Goal: Communication & Community: Answer question/provide support

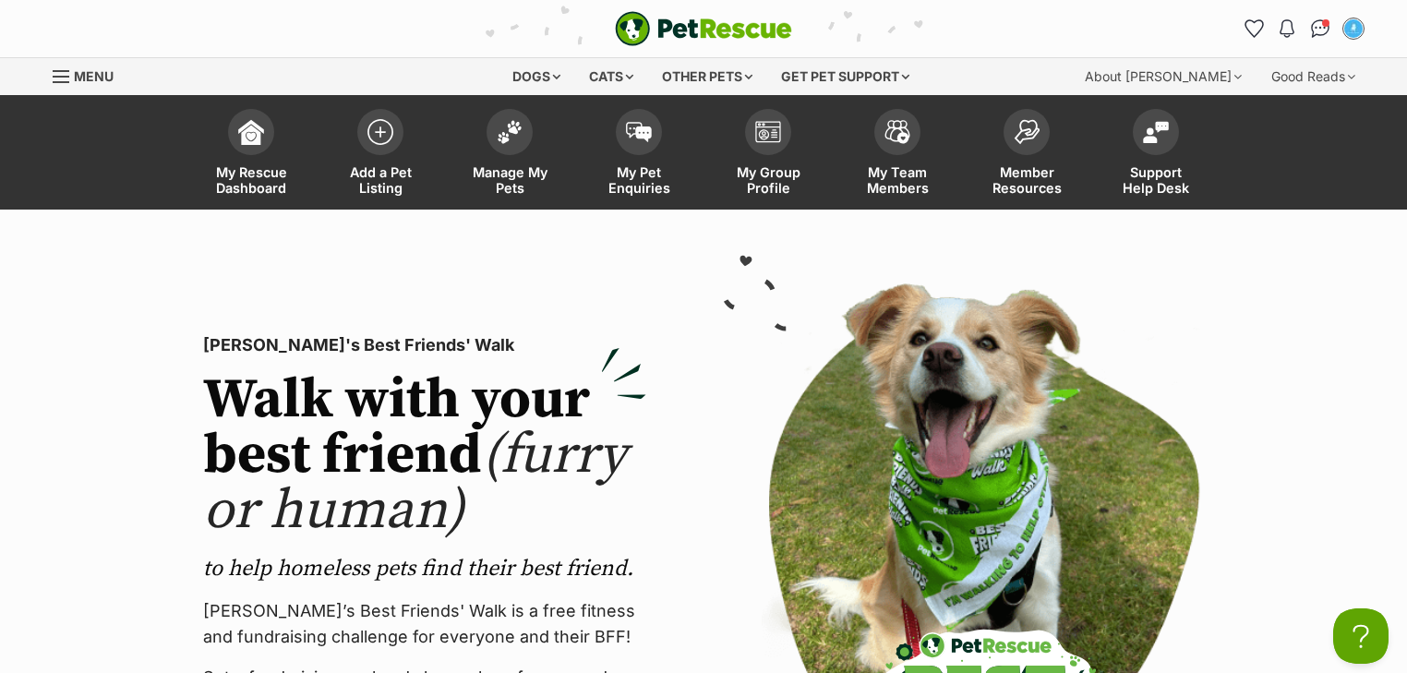
drag, startPoint x: 1314, startPoint y: 25, endPoint x: 1304, endPoint y: 23, distance: 10.3
click at [1314, 25] on img "Conversations" at bounding box center [1320, 28] width 19 height 18
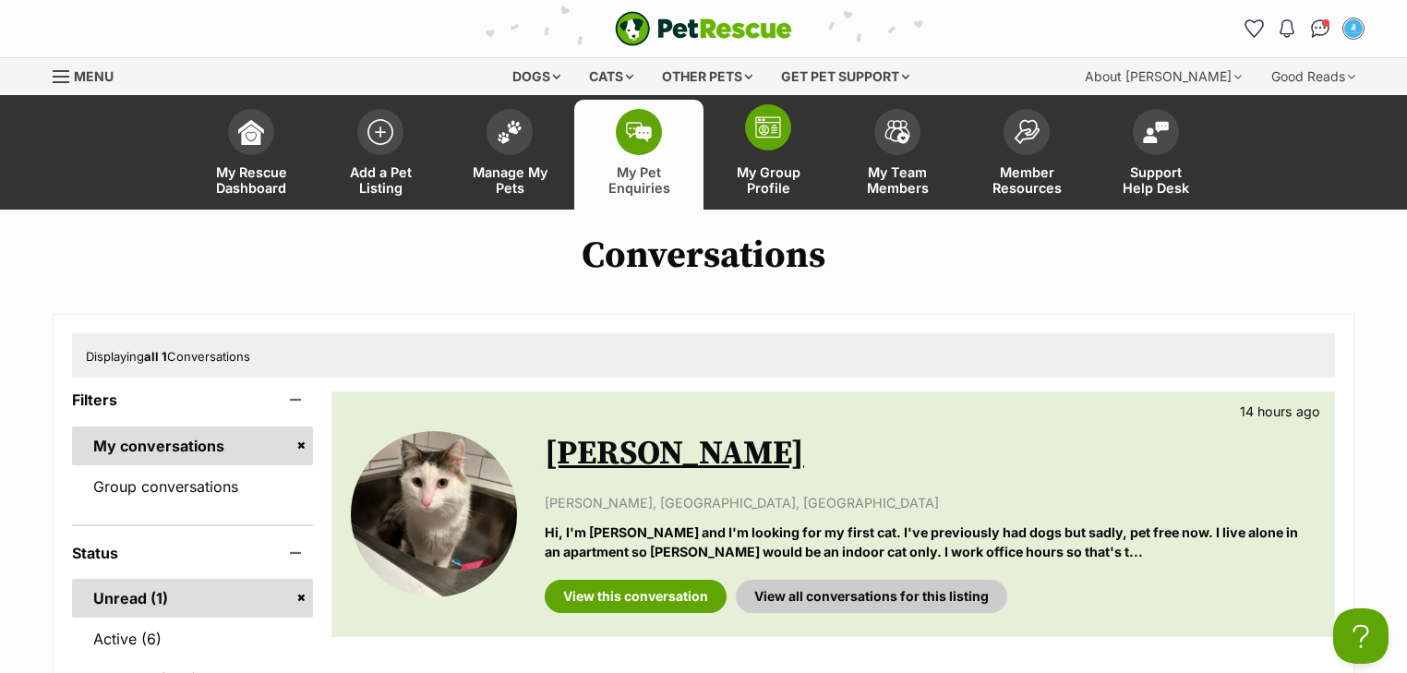
click at [784, 148] on link "My Group Profile" at bounding box center [768, 155] width 129 height 110
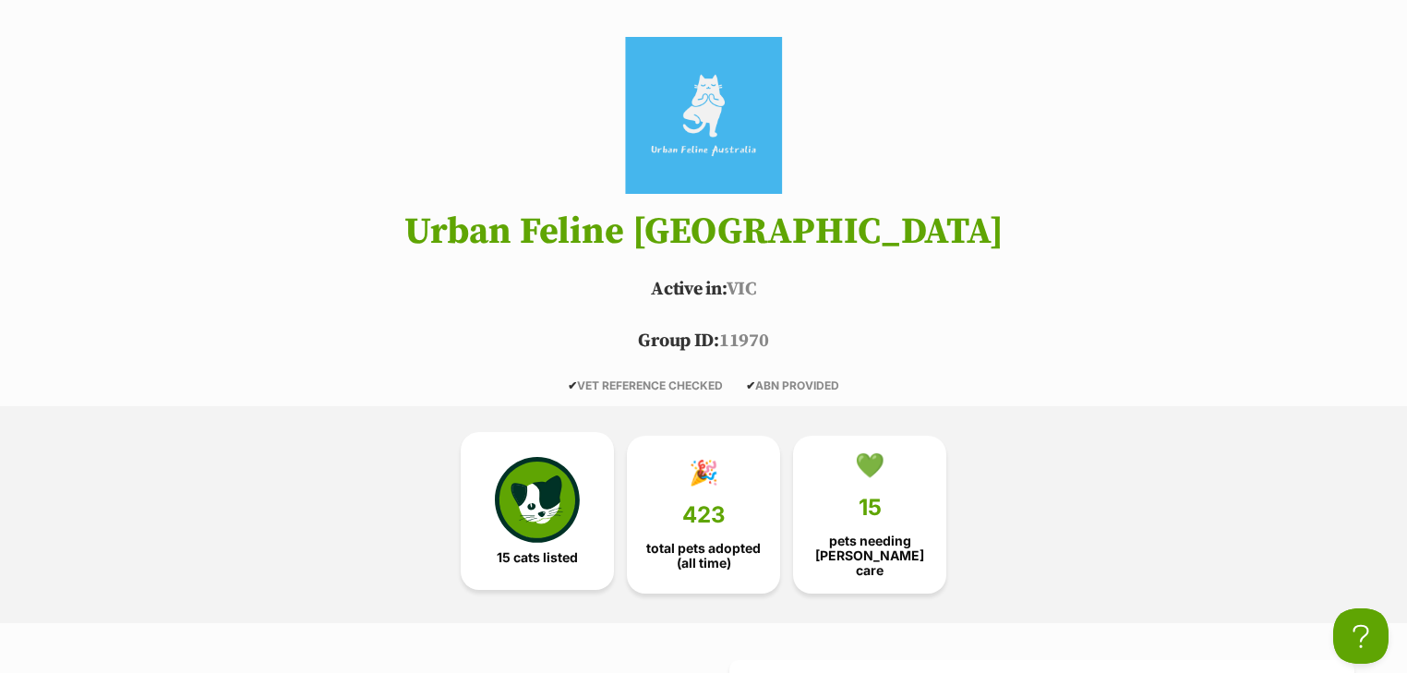
scroll to position [665, 0]
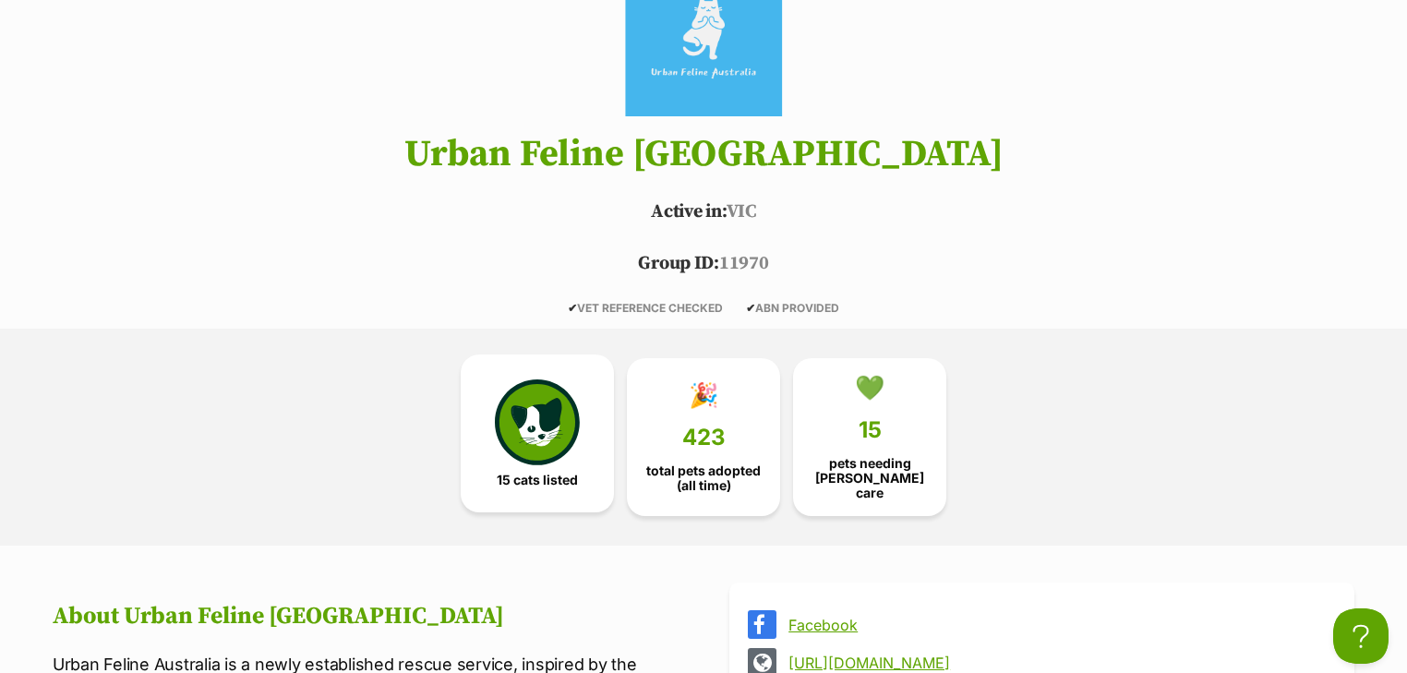
click at [520, 437] on img at bounding box center [537, 421] width 85 height 85
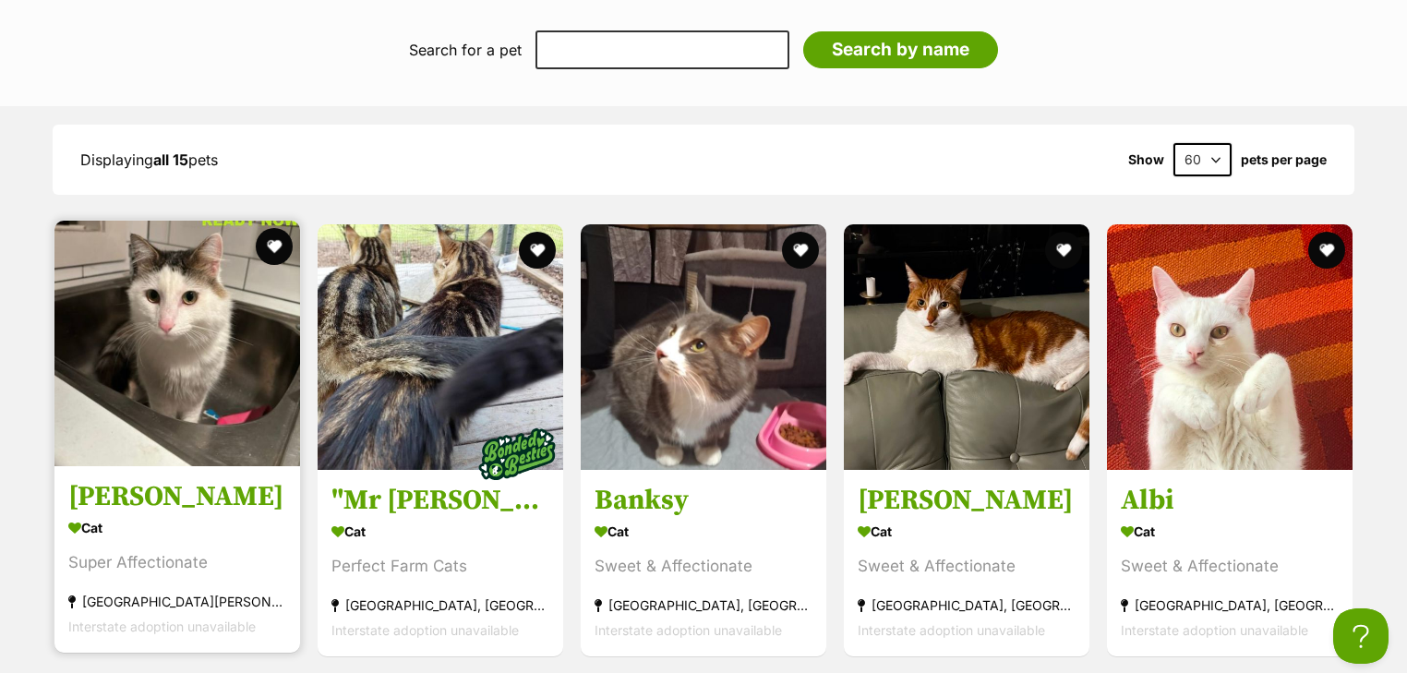
scroll to position [2090, 0]
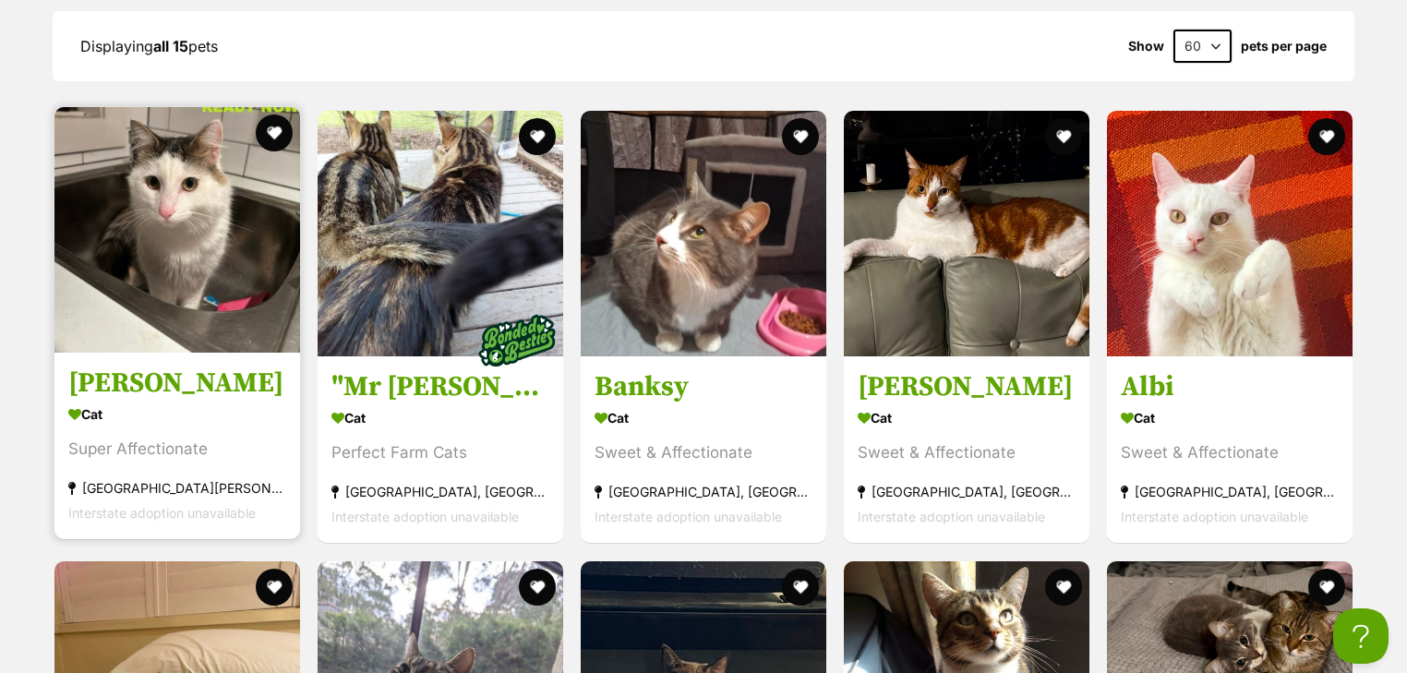
click at [214, 302] on img at bounding box center [177, 230] width 246 height 246
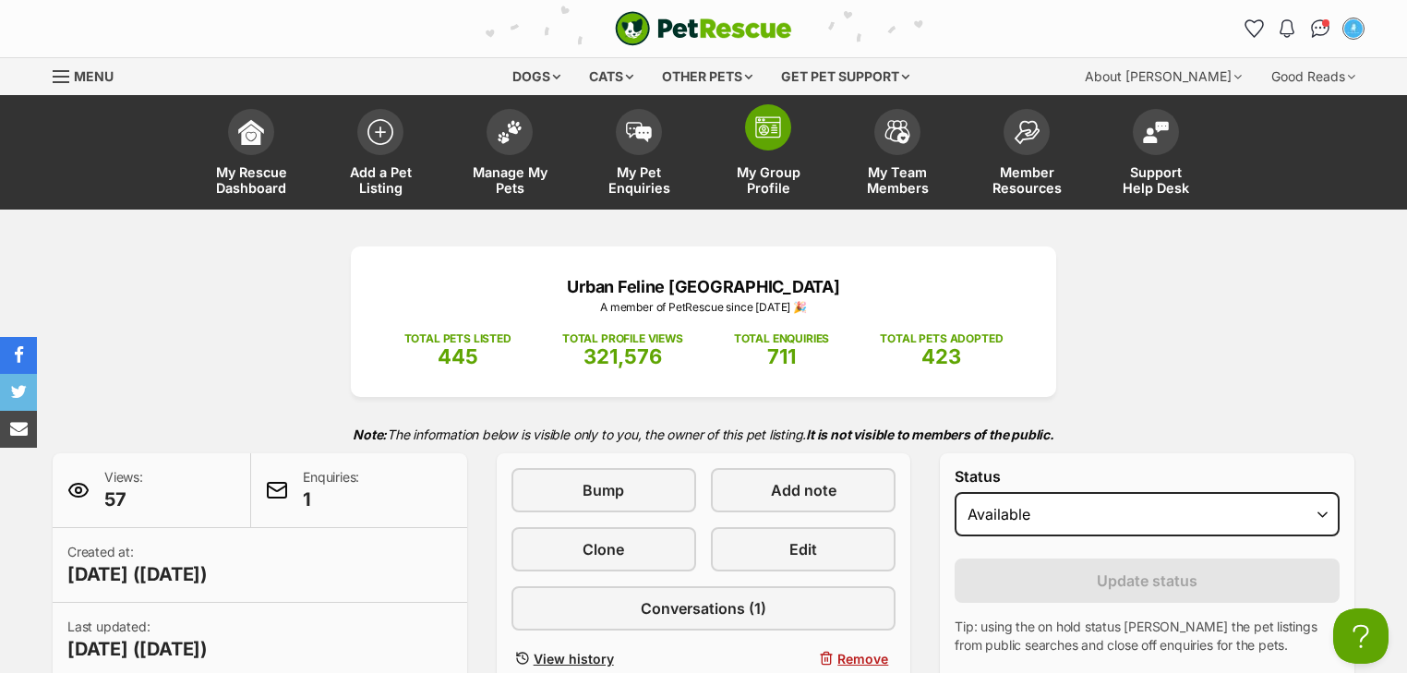
click at [788, 163] on link "My Group Profile" at bounding box center [768, 155] width 129 height 110
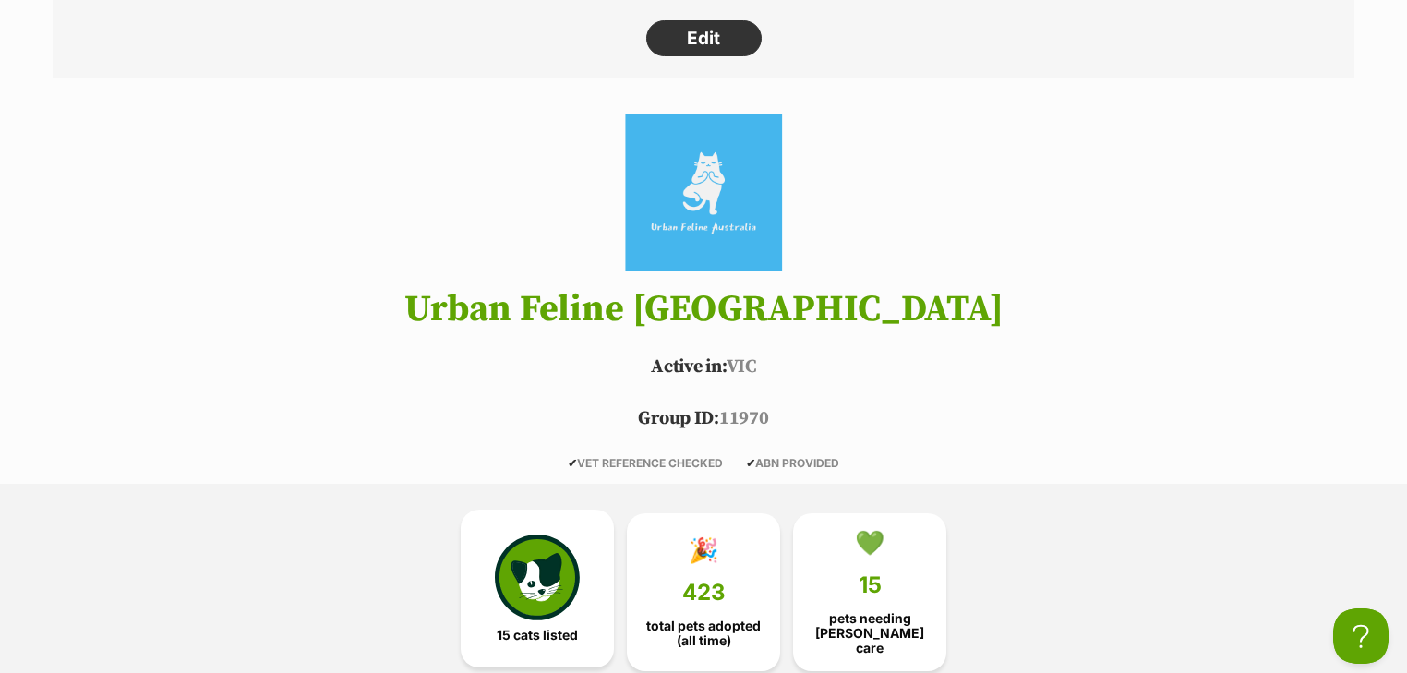
scroll to position [665, 0]
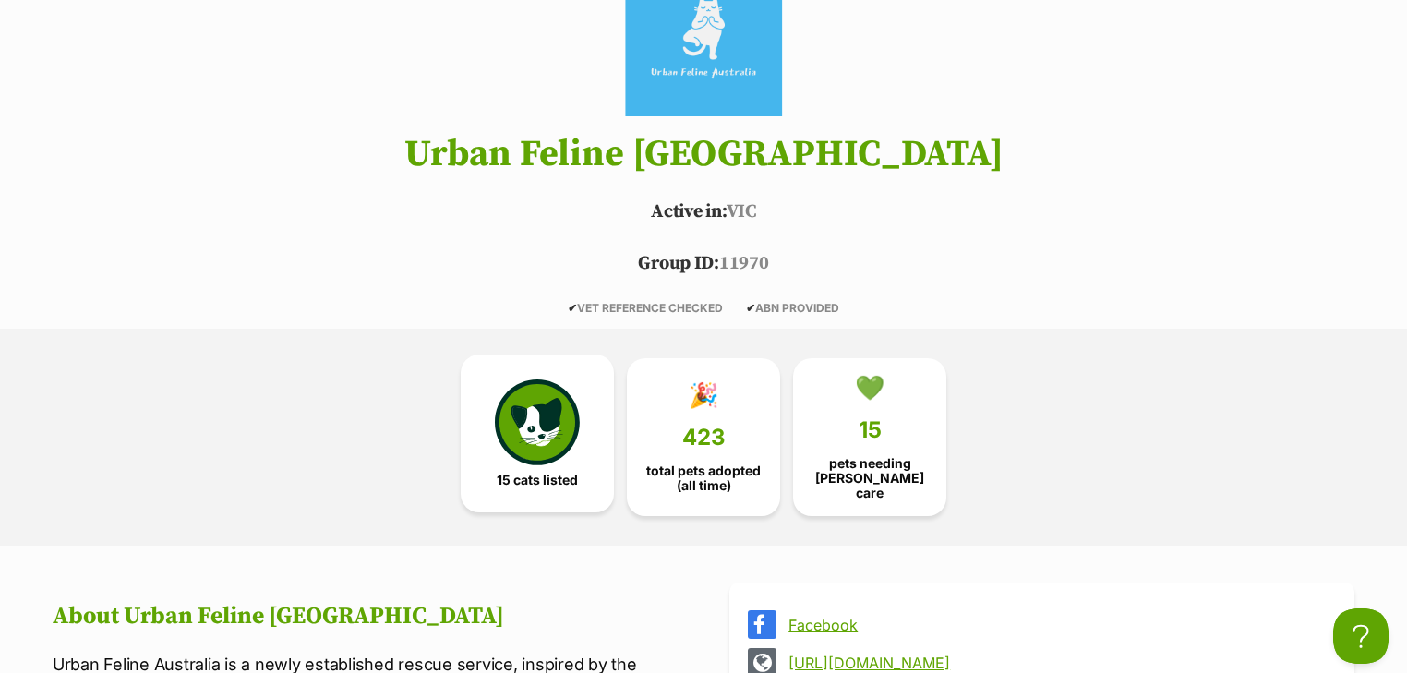
click at [539, 428] on img at bounding box center [537, 421] width 85 height 85
click at [569, 425] on img at bounding box center [537, 421] width 85 height 85
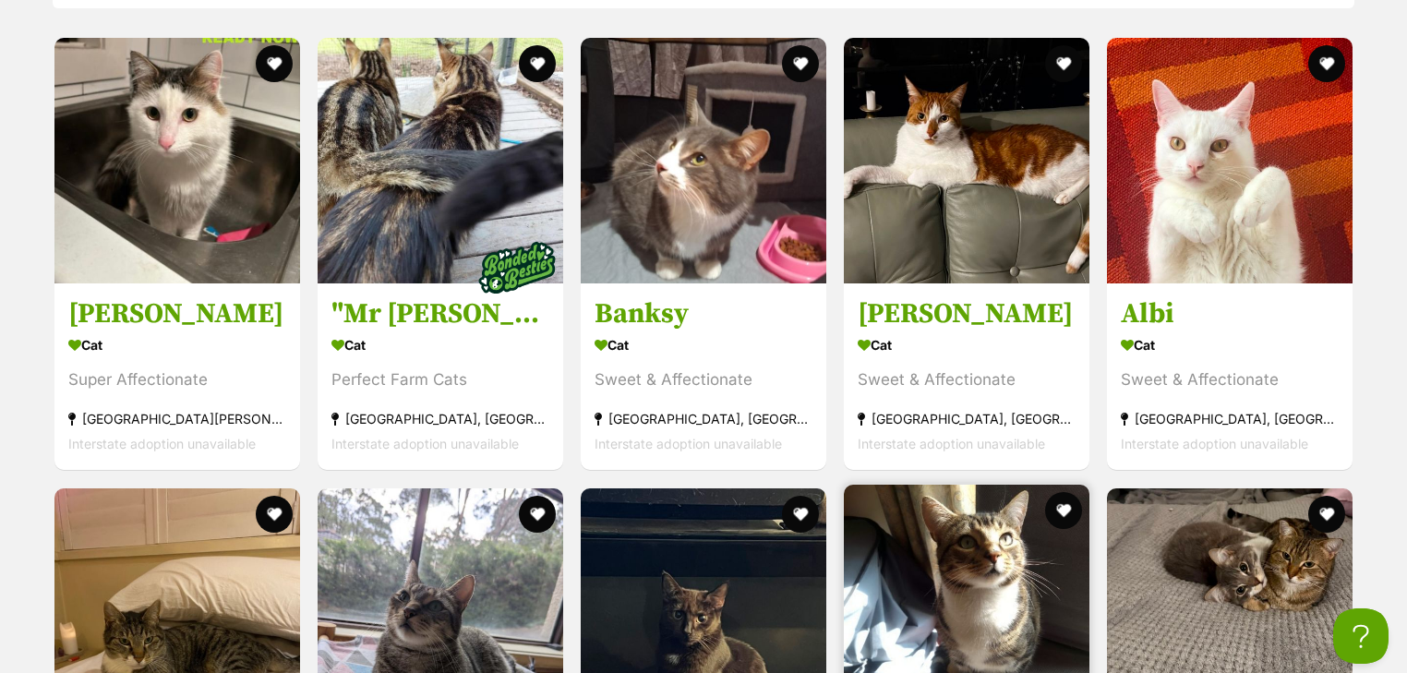
scroll to position [2164, 0]
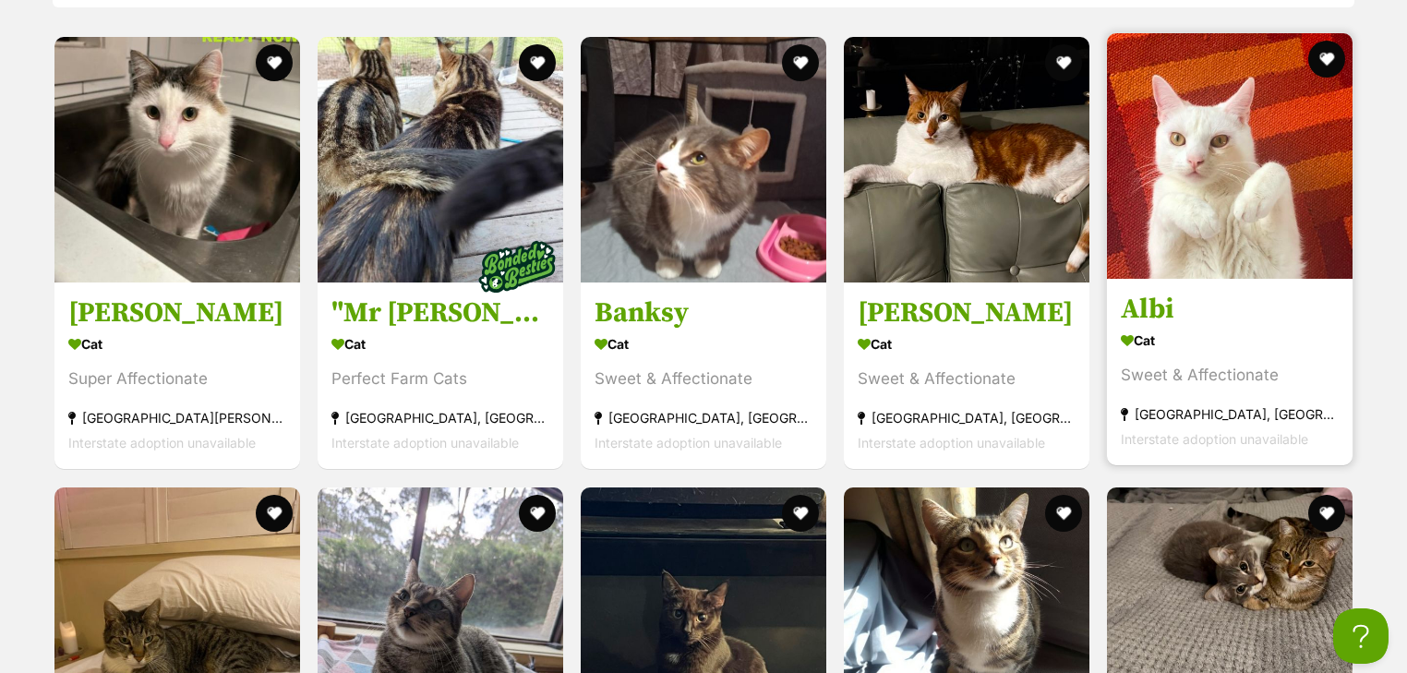
click at [1149, 331] on div "Cat" at bounding box center [1230, 341] width 218 height 27
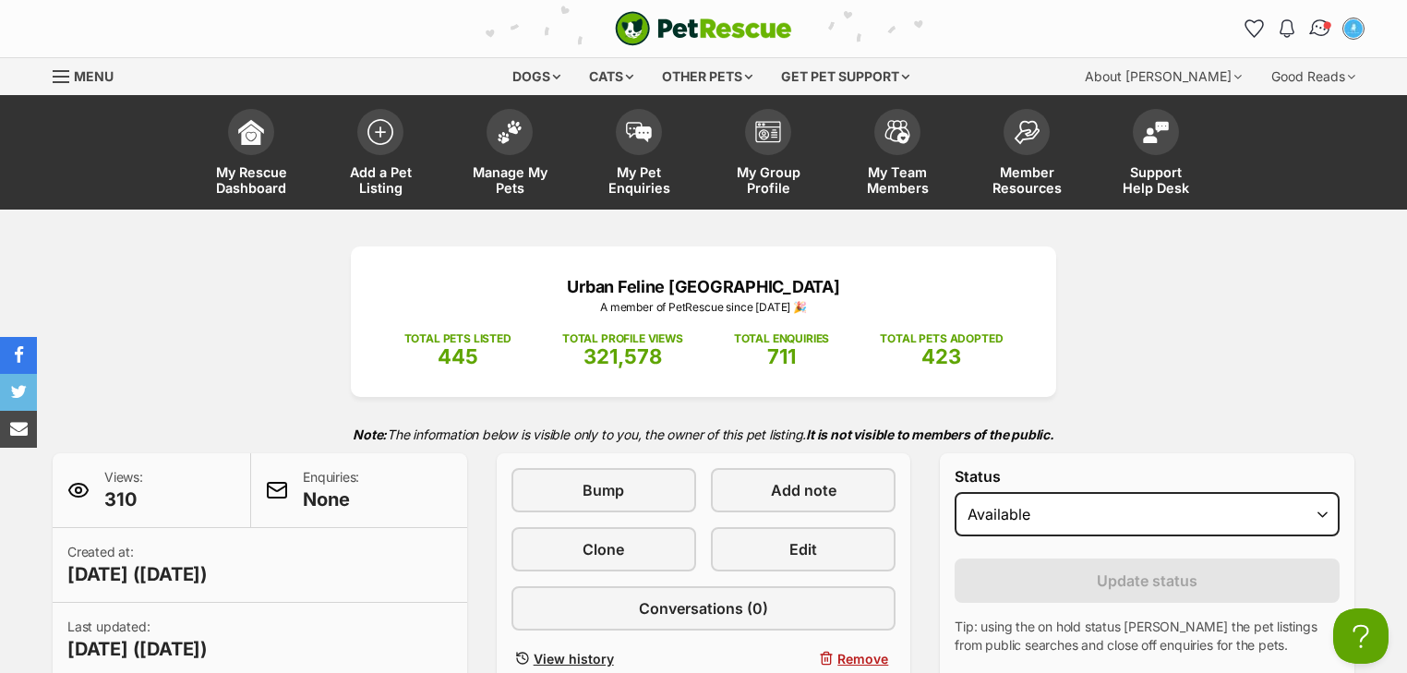
click at [1326, 29] on span "Conversations" at bounding box center [1327, 24] width 9 height 9
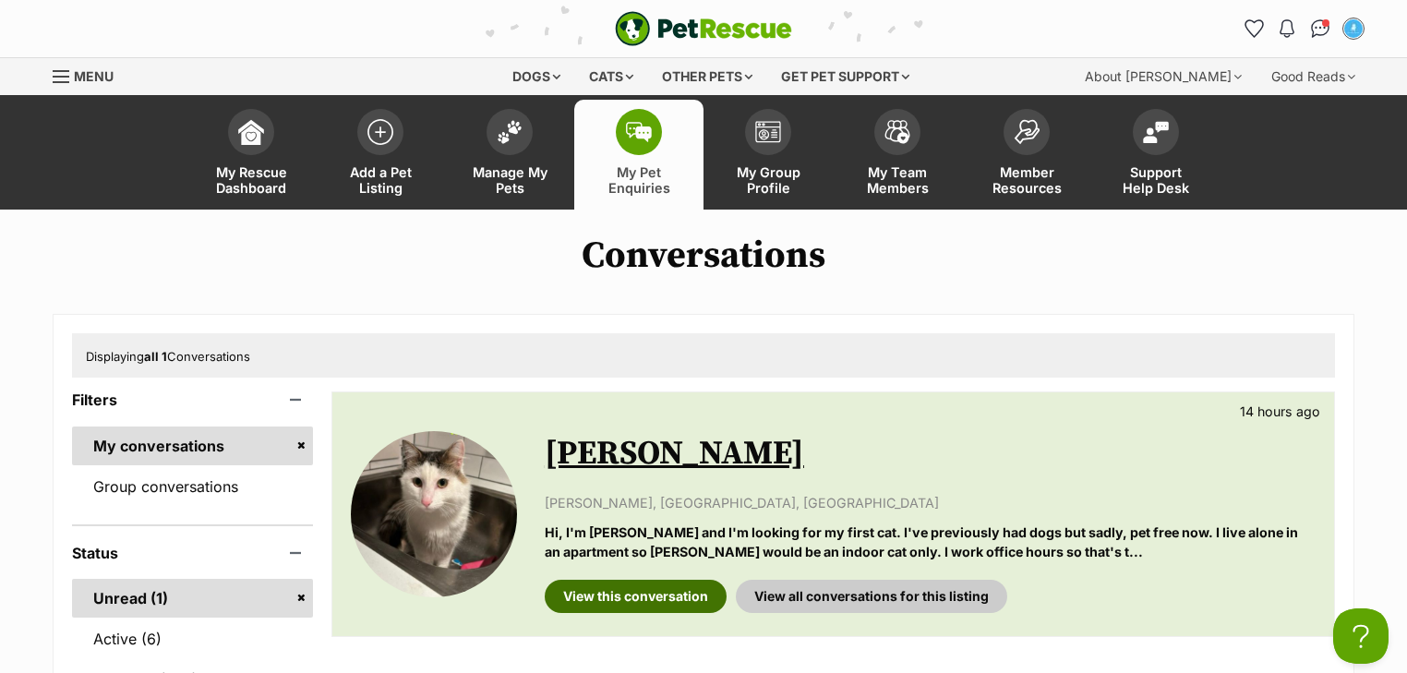
click at [653, 587] on link "View this conversation" at bounding box center [636, 596] width 182 height 33
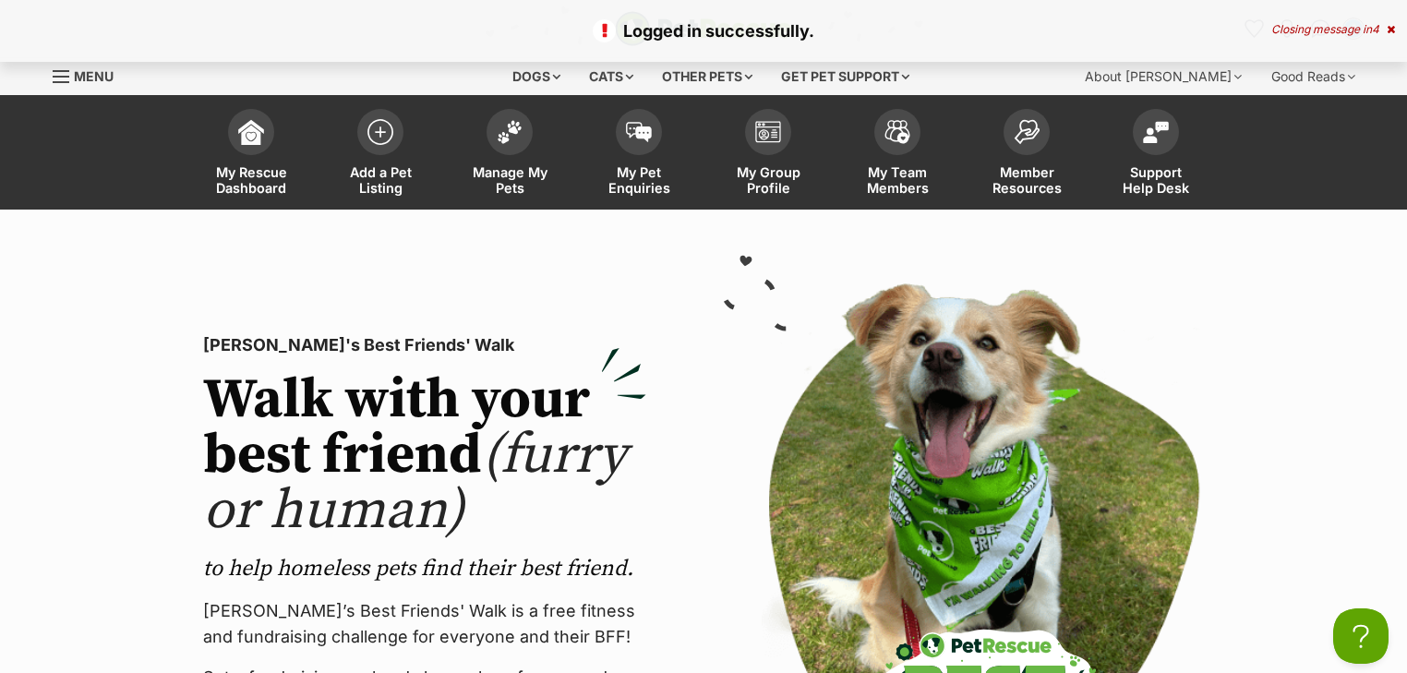
click at [1374, 22] on span "4" at bounding box center [1375, 29] width 7 height 14
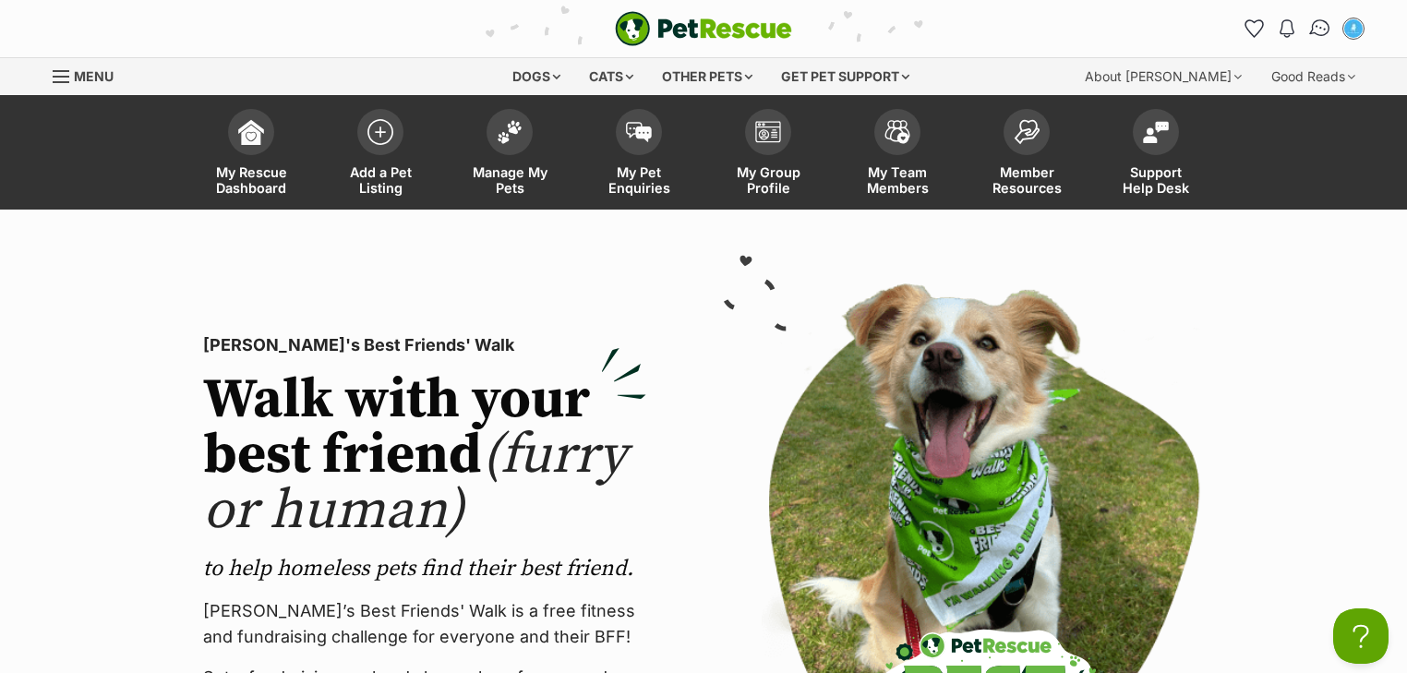
click at [1310, 29] on img "Conversations" at bounding box center [1320, 29] width 25 height 24
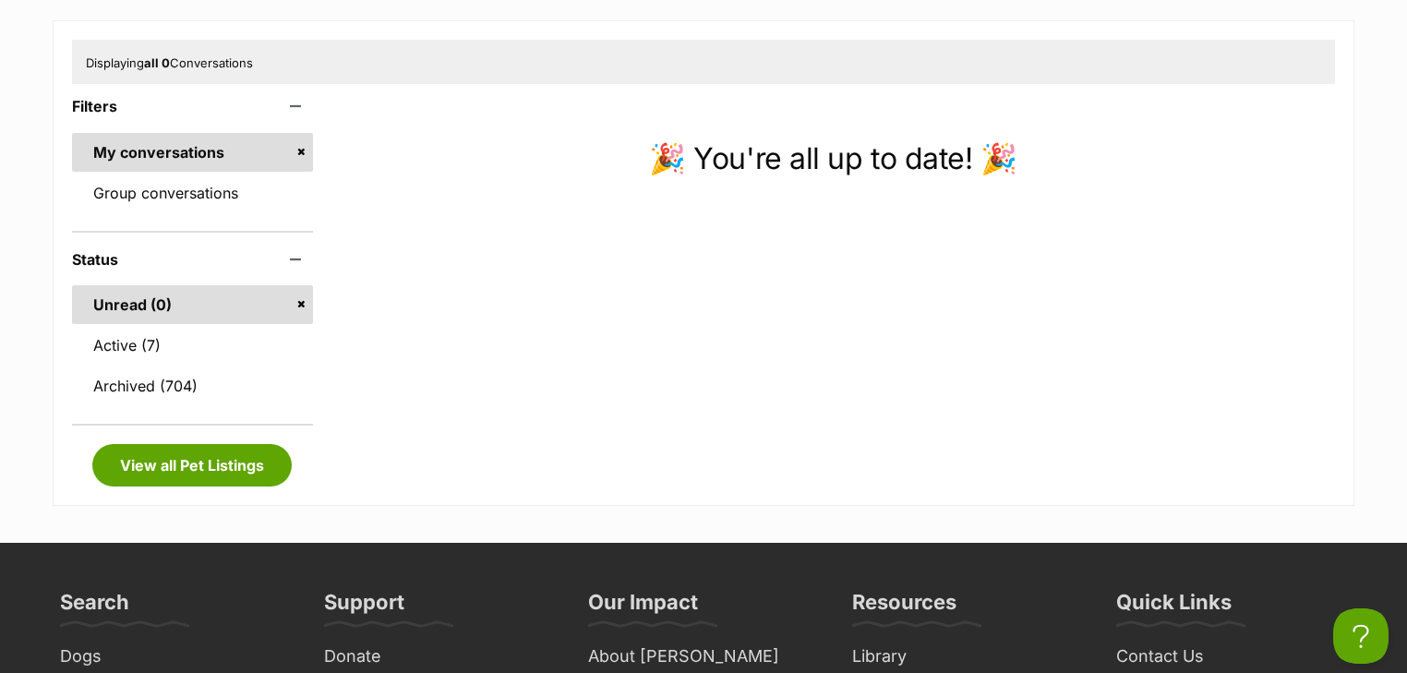
scroll to position [369, 0]
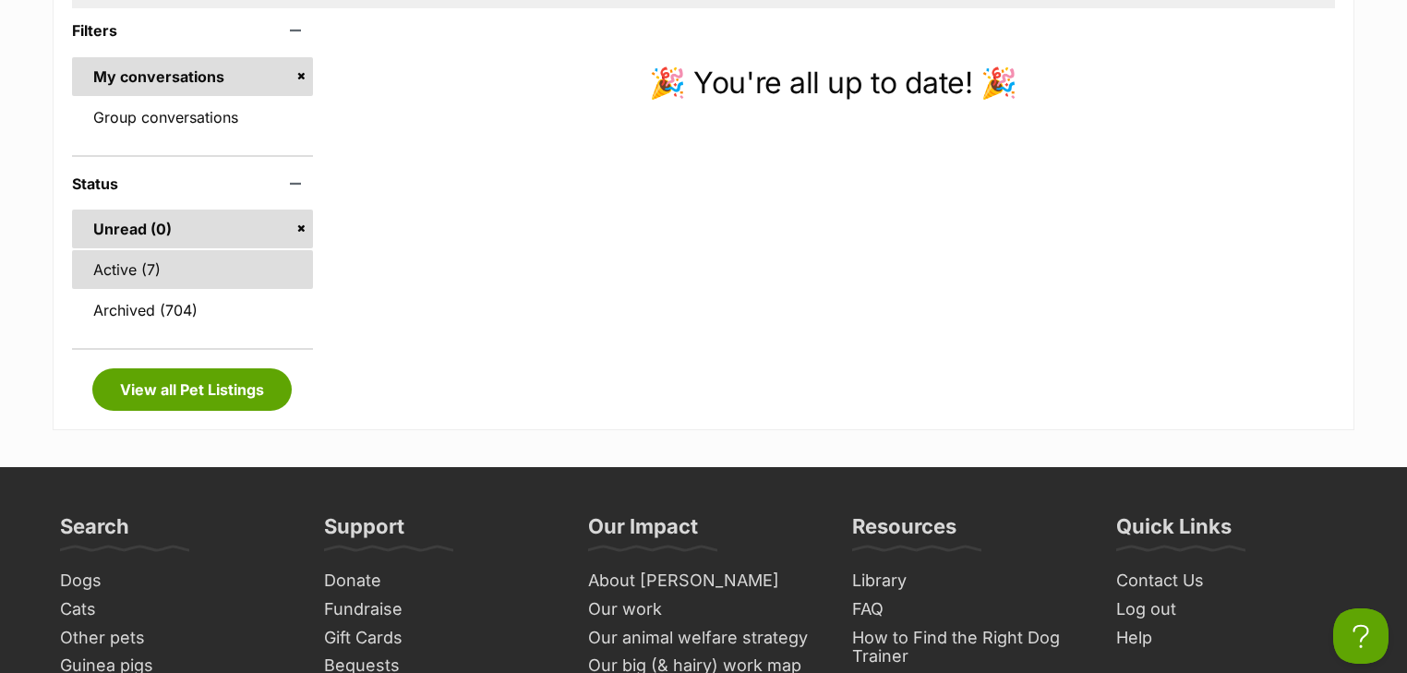
click at [161, 275] on link "Active (7)" at bounding box center [192, 269] width 241 height 39
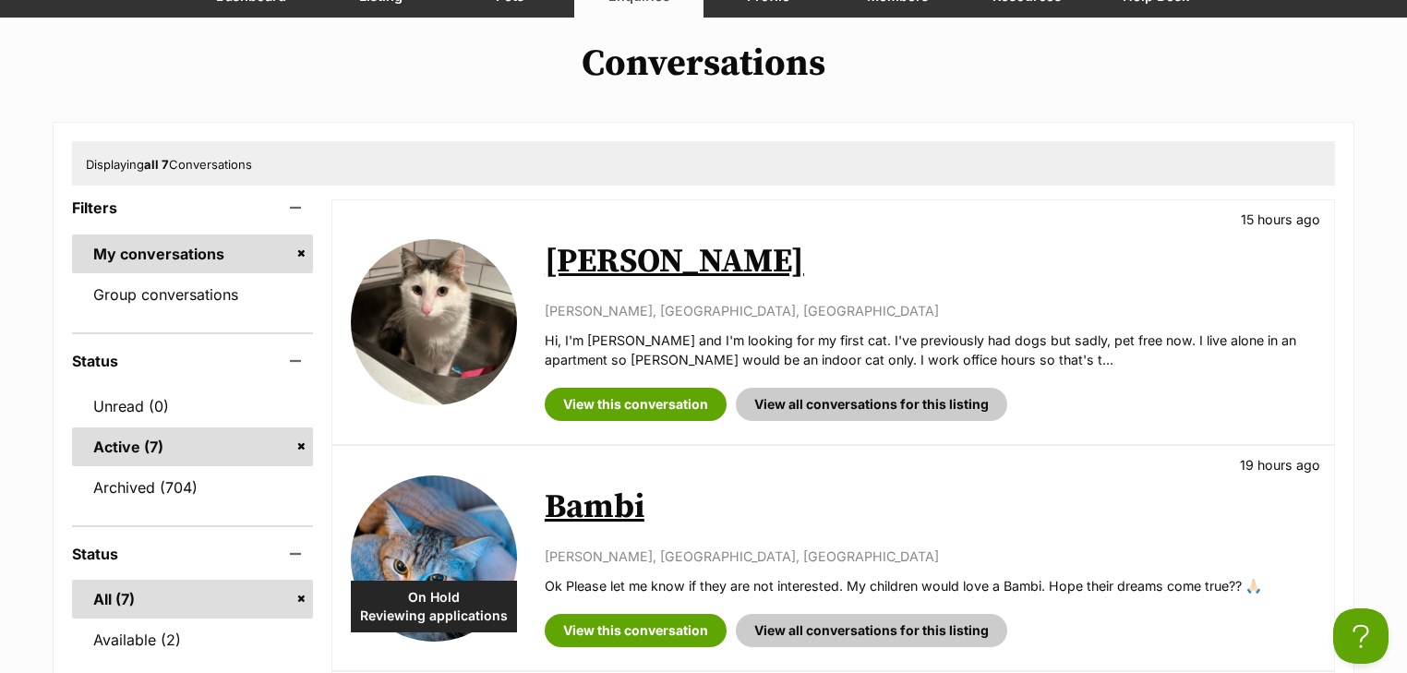
scroll to position [222, 0]
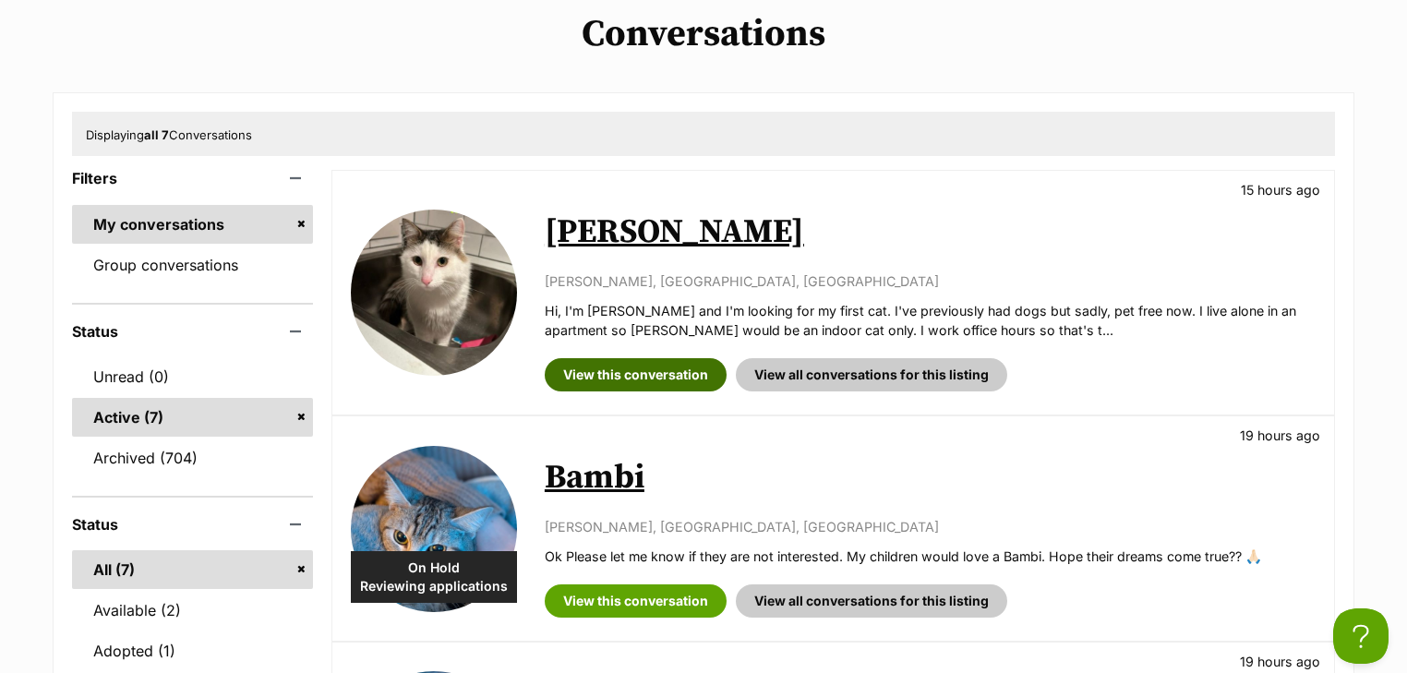
click at [640, 376] on link "View this conversation" at bounding box center [636, 374] width 182 height 33
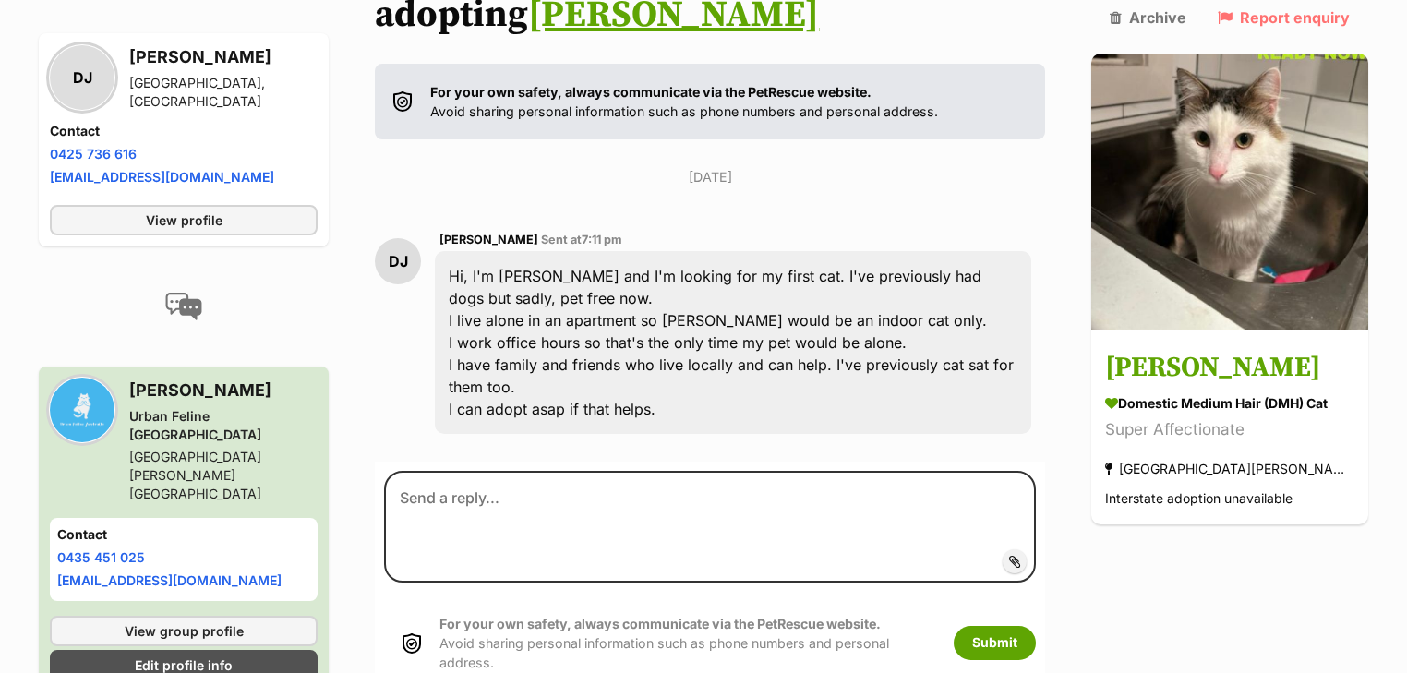
scroll to position [270, 0]
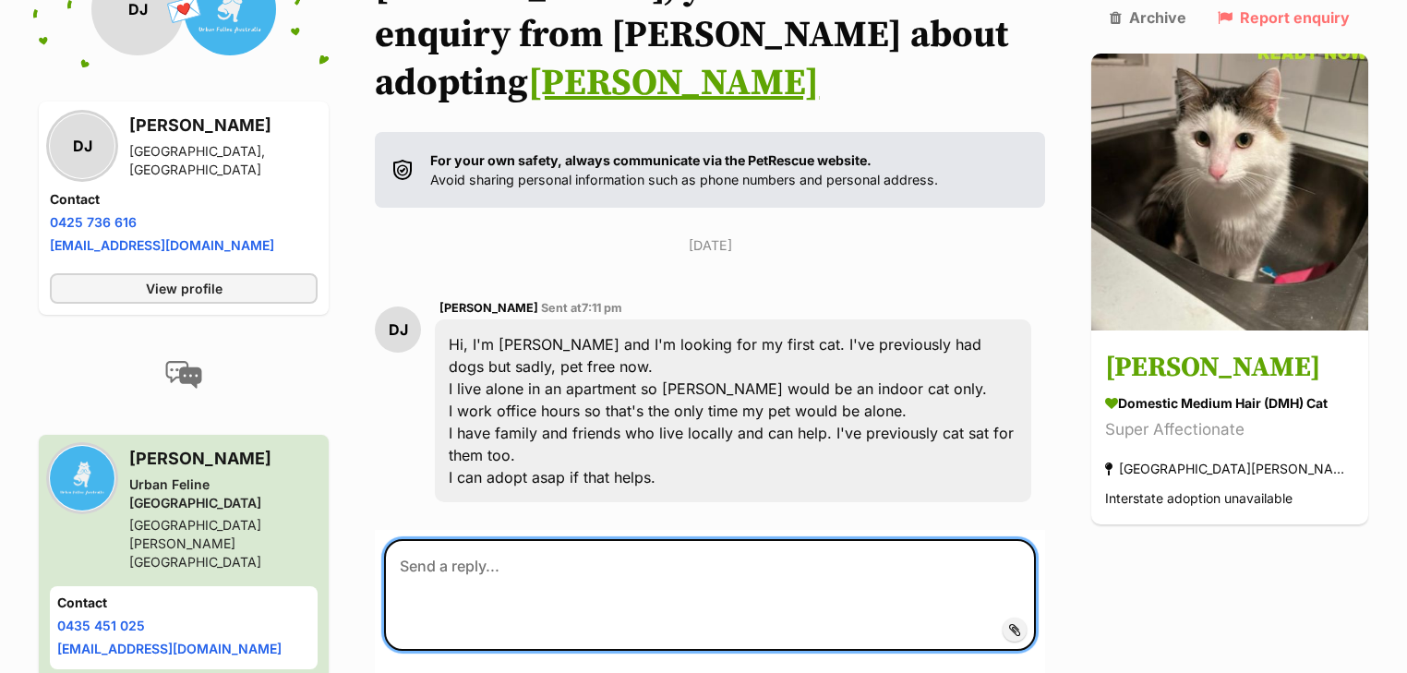
click at [463, 539] on textarea at bounding box center [710, 594] width 652 height 111
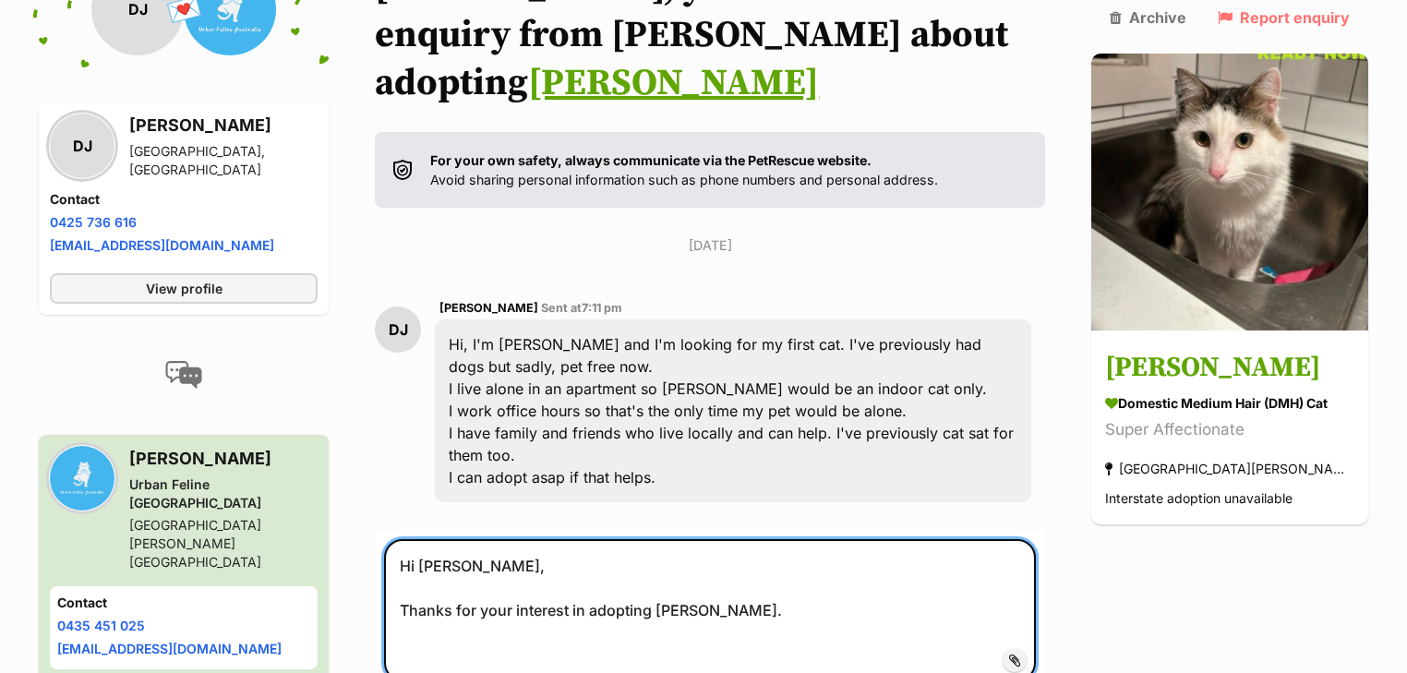
click at [431, 598] on textarea "Hi Debbie, Thanks for your interest in adopting Leo." at bounding box center [710, 609] width 652 height 141
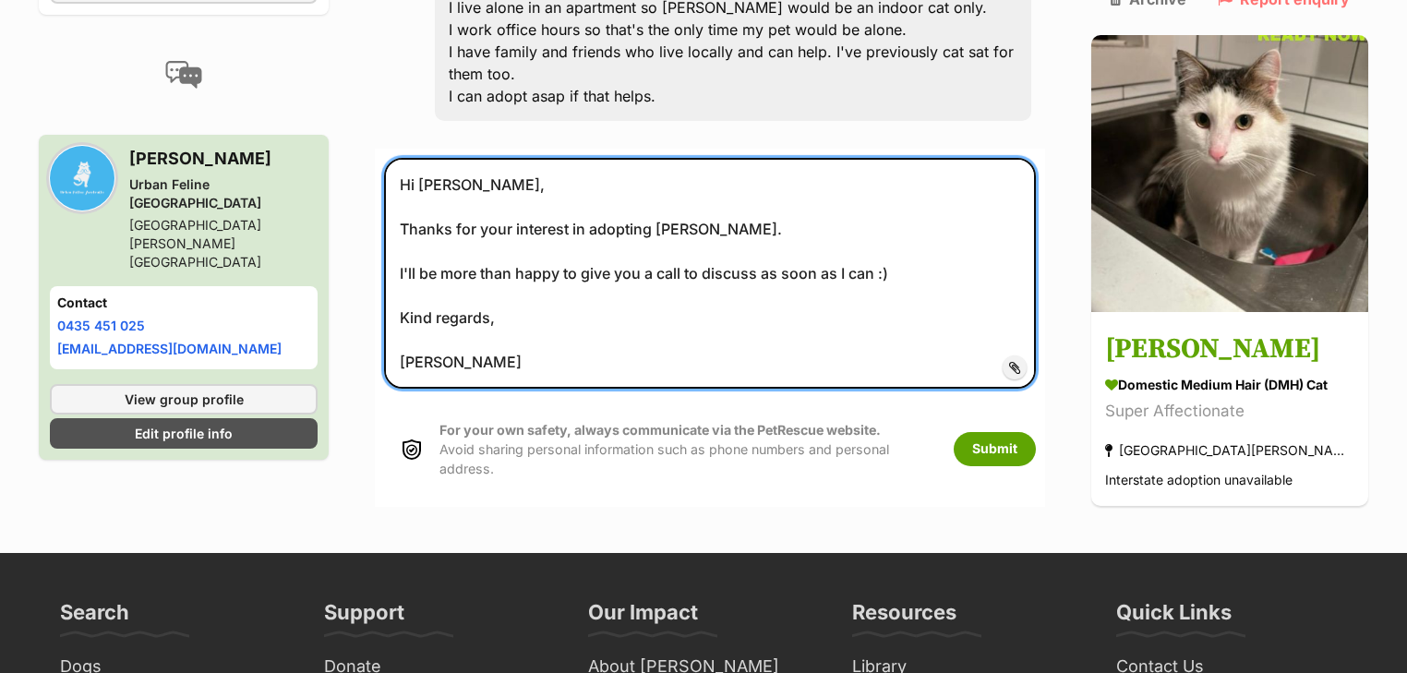
scroll to position [448, 0]
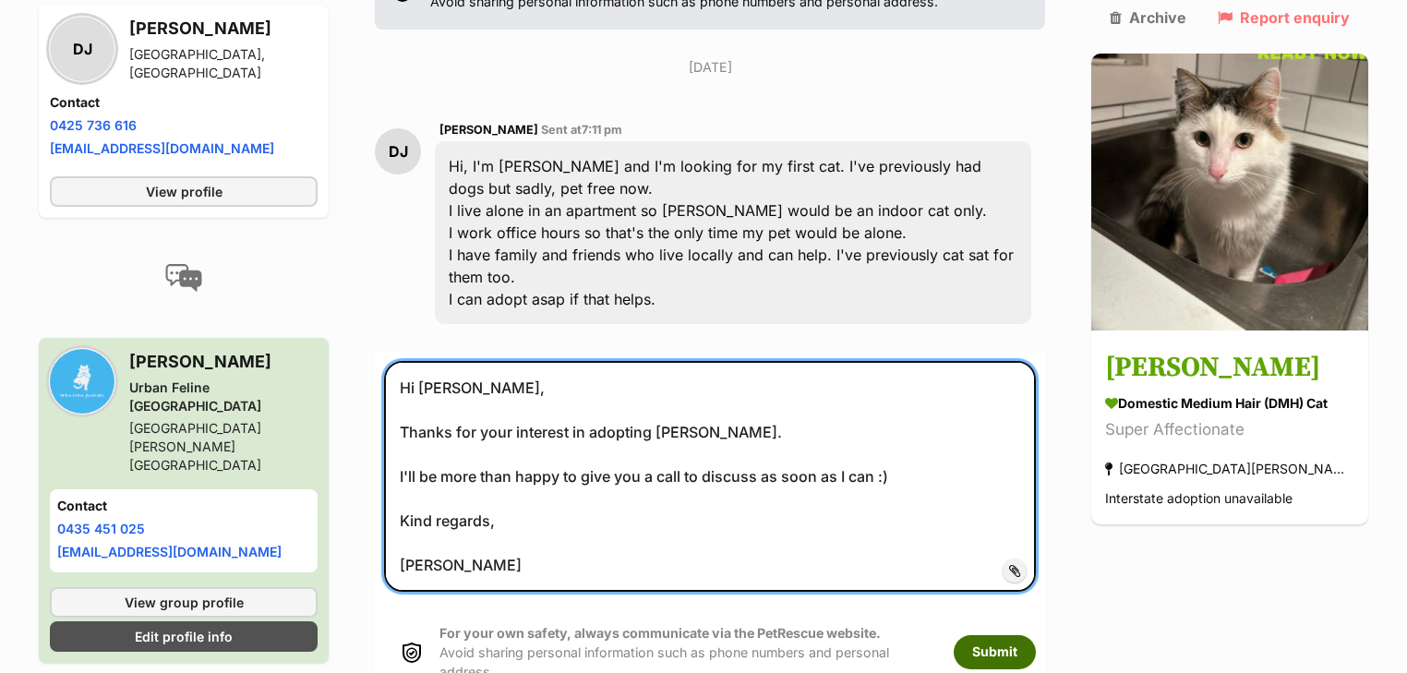
type textarea "Hi Debbie, Thanks for your interest in adopting Leo. I'll be more than happy to…"
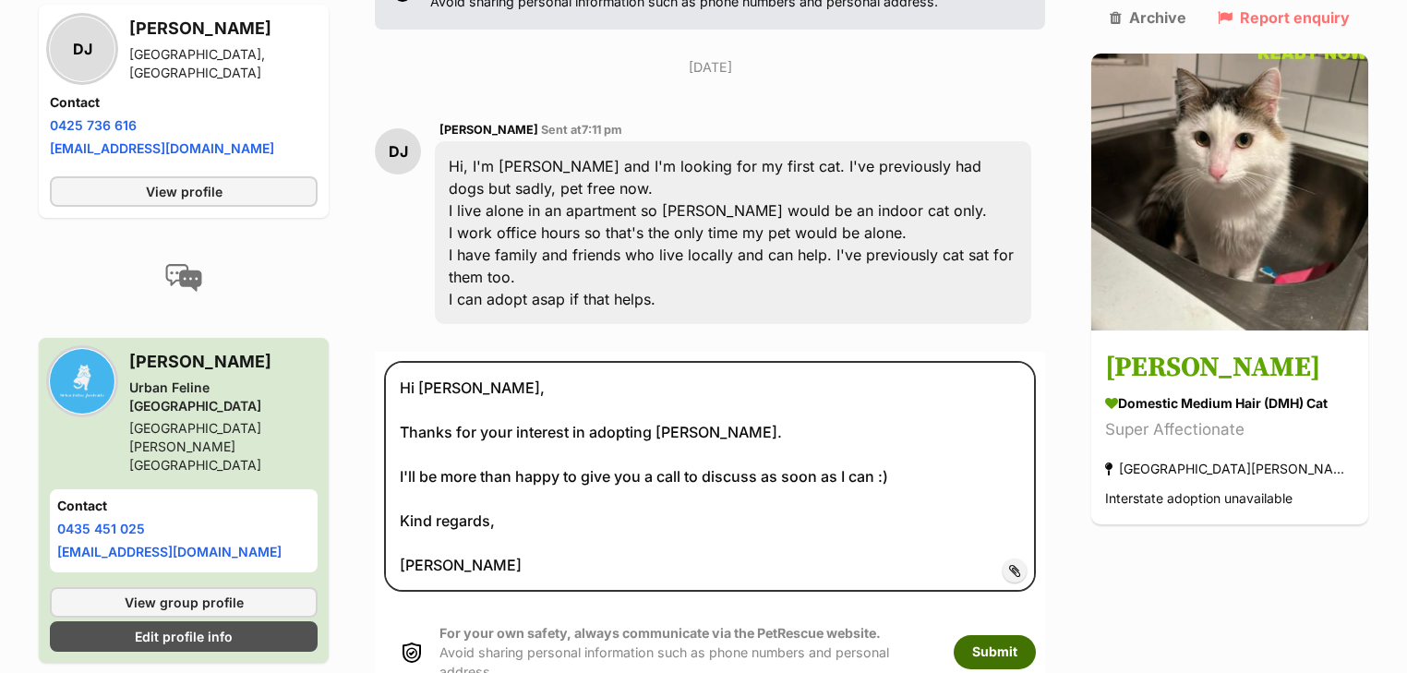
click at [1006, 635] on button "Submit" at bounding box center [995, 651] width 82 height 33
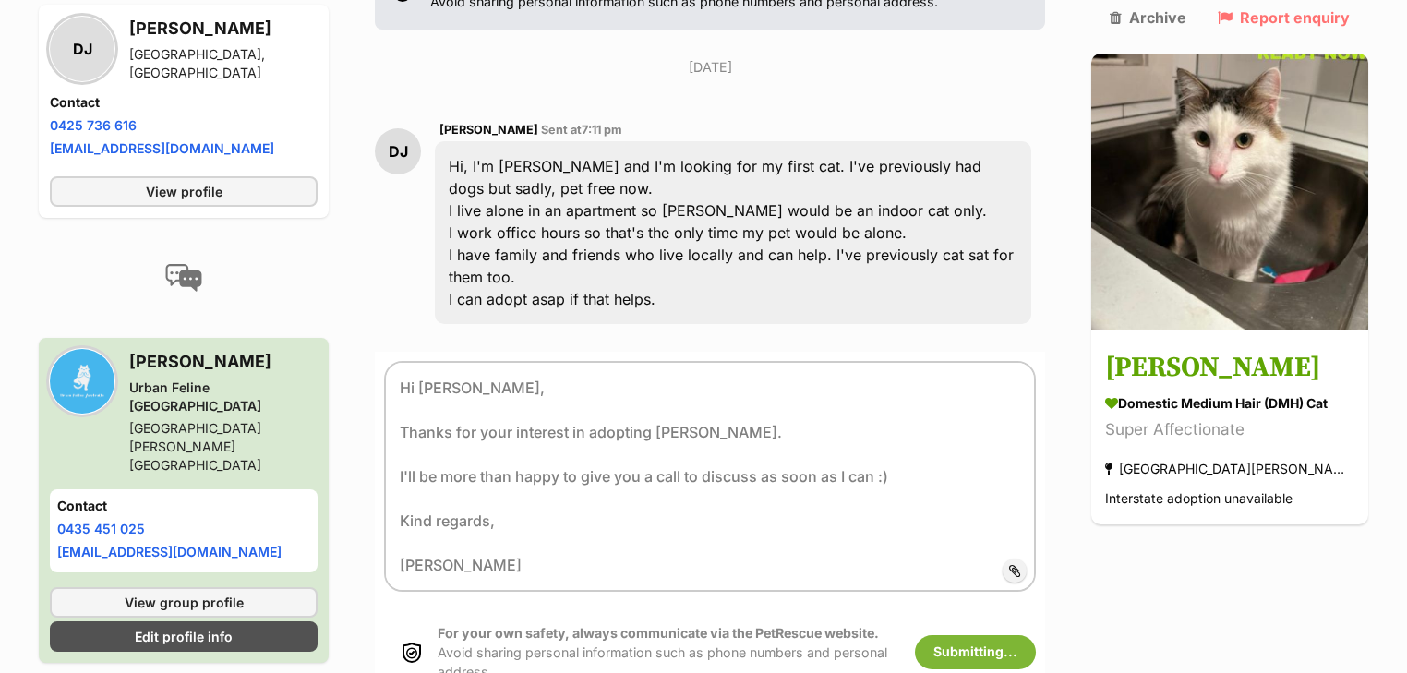
scroll to position [78, 0]
